Goal: Find specific page/section: Find specific page/section

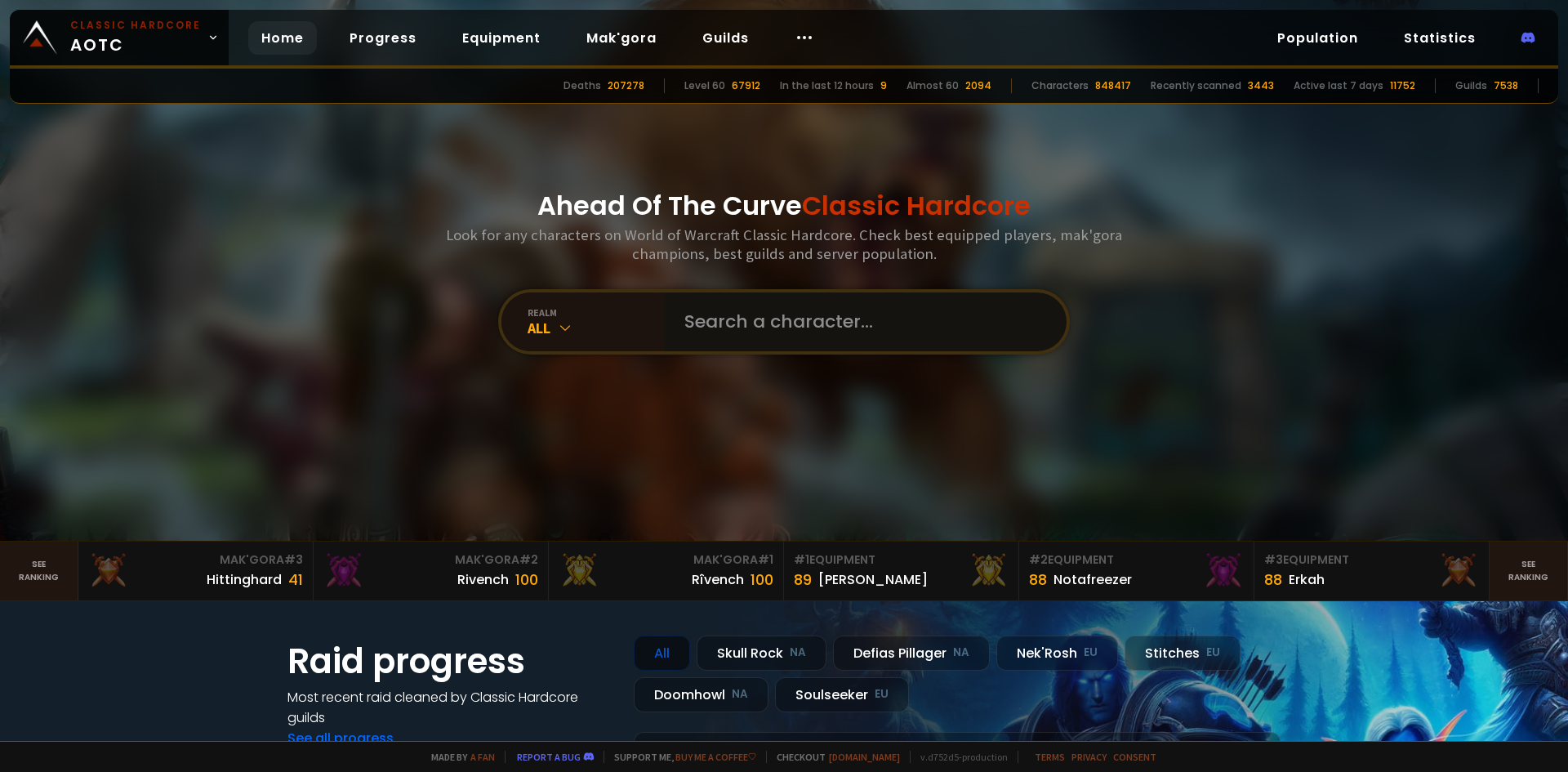
click at [737, 320] on input "text" at bounding box center [860, 321] width 372 height 58
paste input "Vercc"
type input "Vercc"
click at [577, 327] on div "All" at bounding box center [595, 328] width 137 height 19
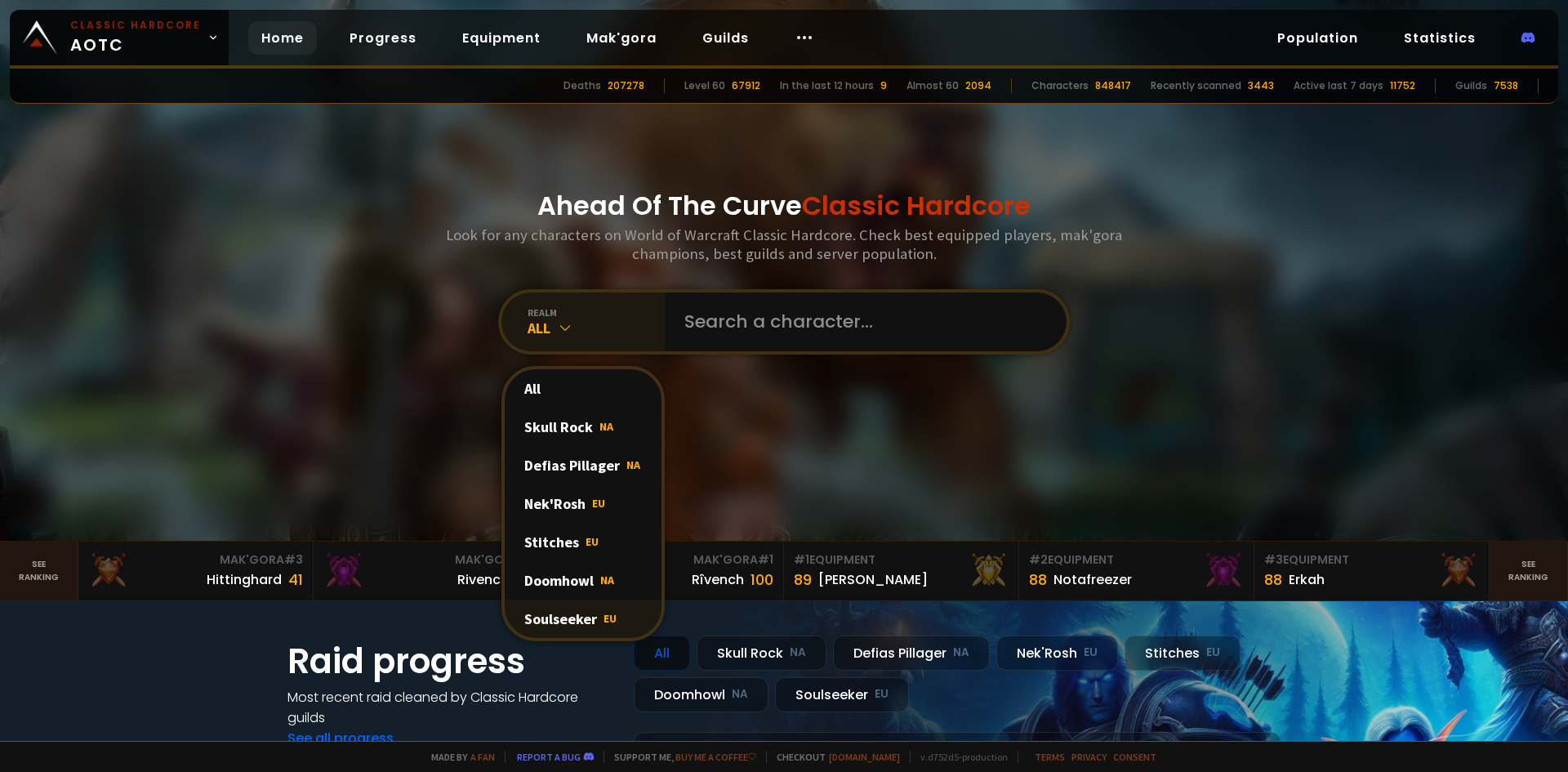
click at [579, 622] on div "Soulseeker EU" at bounding box center [583, 618] width 157 height 38
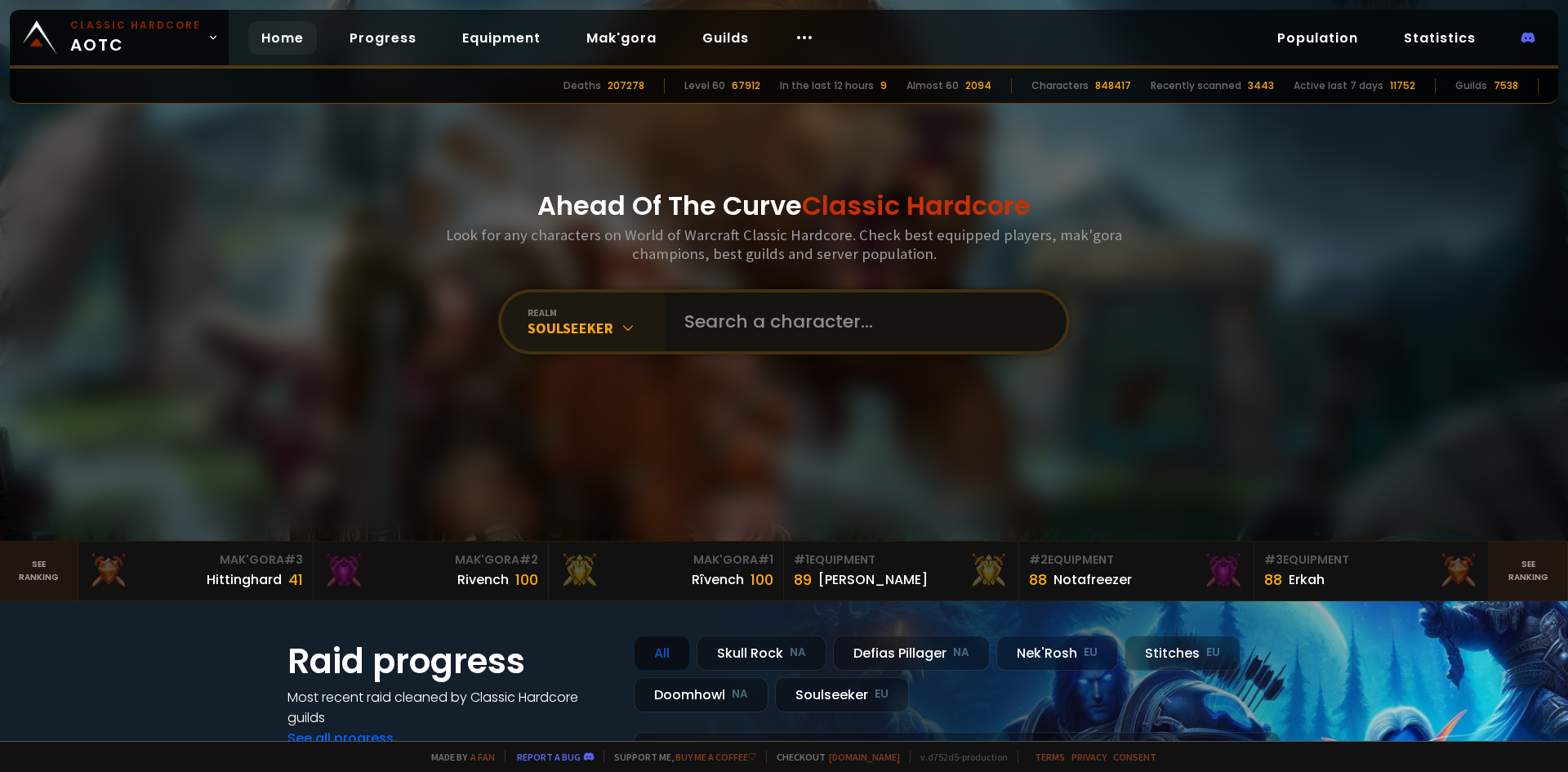
click at [759, 334] on input "text" at bounding box center [860, 321] width 372 height 58
type input "Verc"
